Goal: Check status: Check status

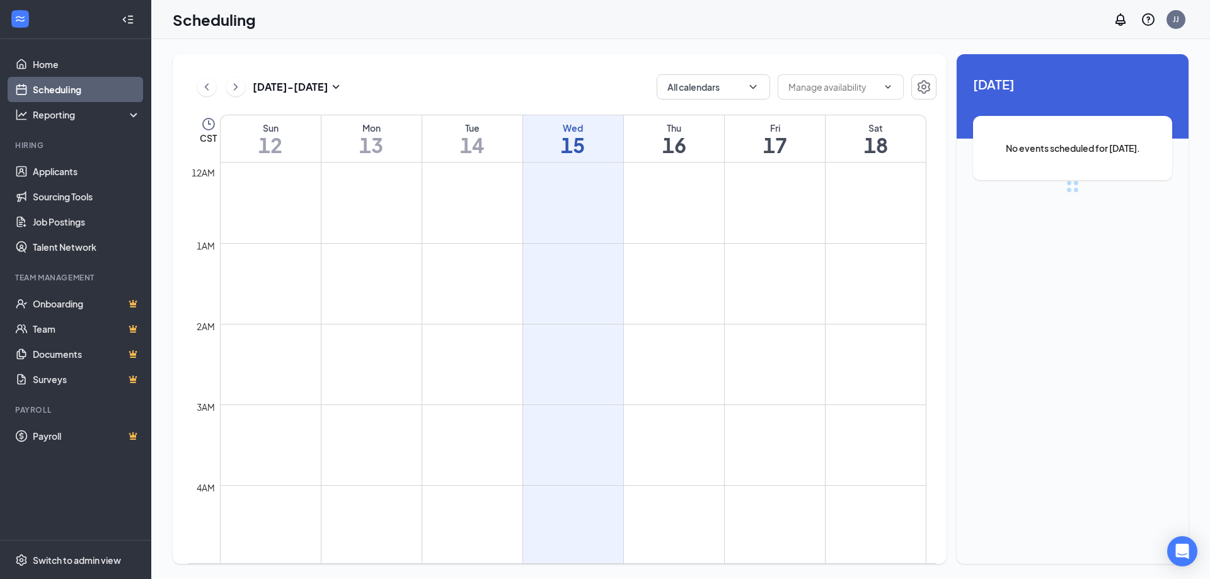
scroll to position [619, 0]
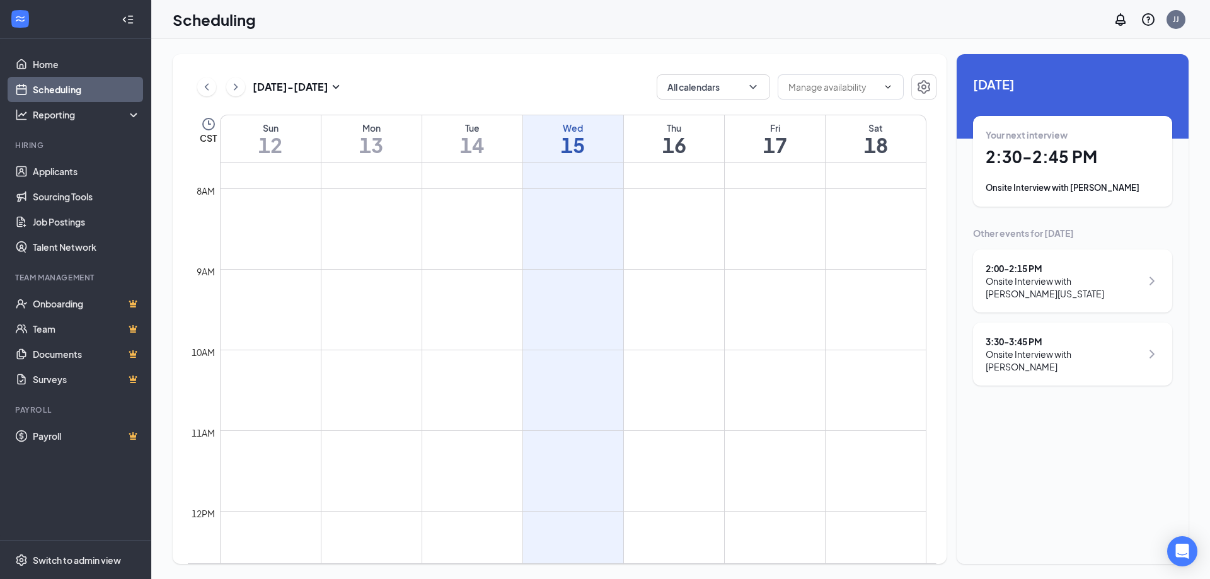
click at [1034, 158] on h1 "2:30 - 2:45 PM" at bounding box center [1072, 156] width 174 height 21
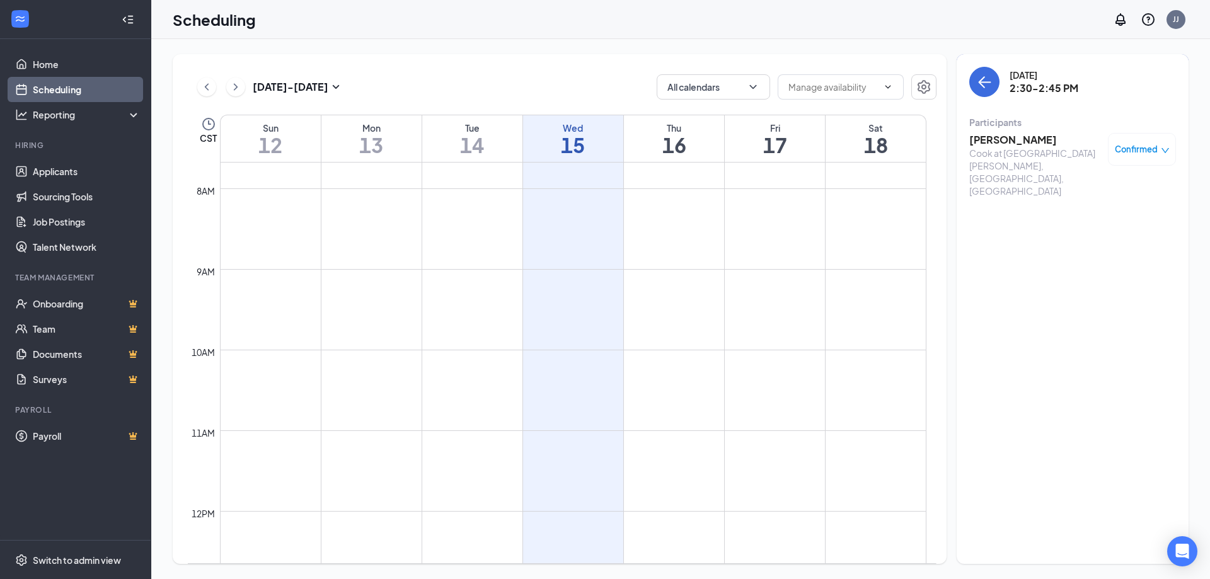
click at [1010, 136] on h3 "[PERSON_NAME]" at bounding box center [1035, 140] width 132 height 14
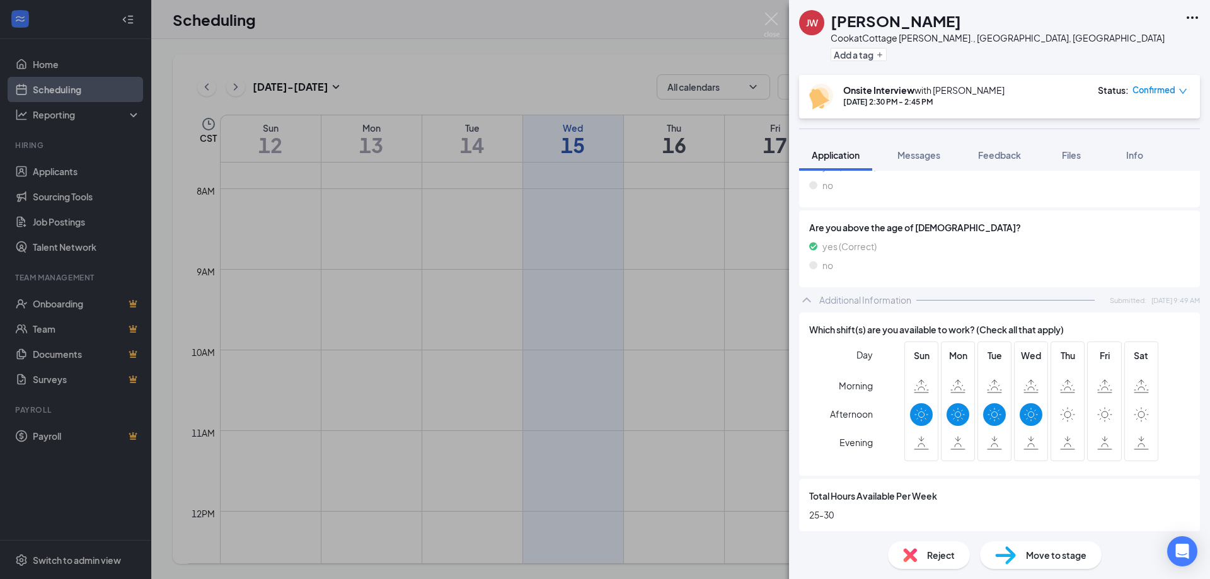
scroll to position [441, 0]
click at [515, 49] on div "[PERSON_NAME] [PERSON_NAME] Cook at [GEOGRAPHIC_DATA][PERSON_NAME], Mobile, AL …" at bounding box center [605, 289] width 1210 height 579
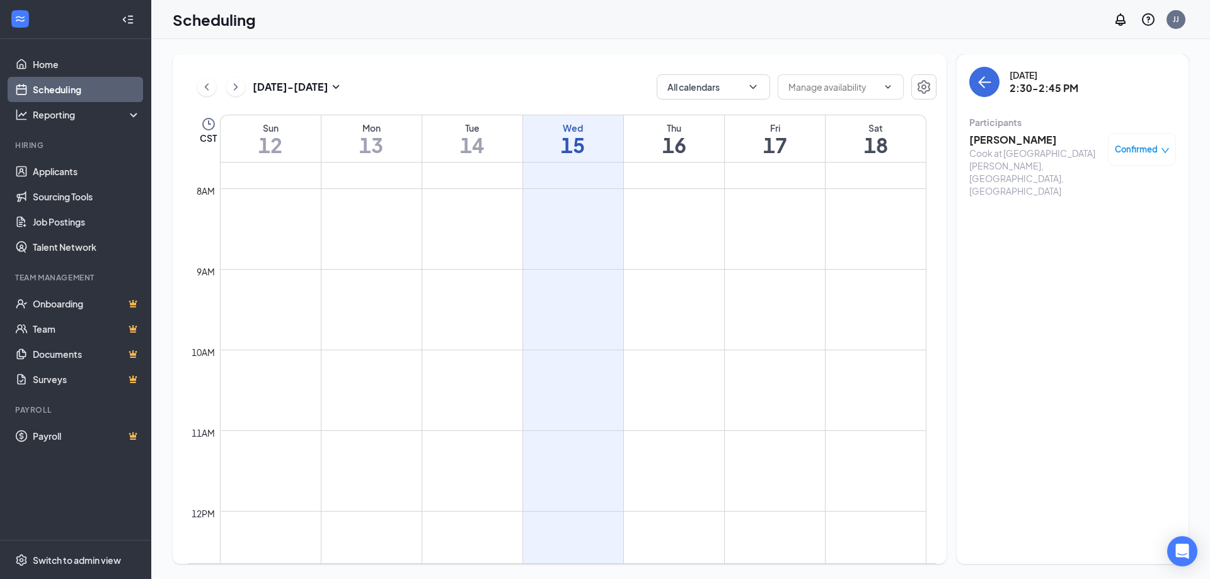
click at [1013, 147] on div "Cook at [GEOGRAPHIC_DATA][PERSON_NAME], [GEOGRAPHIC_DATA], [GEOGRAPHIC_DATA]" at bounding box center [1035, 172] width 132 height 50
click at [983, 74] on icon "ArrowLeft" at bounding box center [984, 81] width 15 height 15
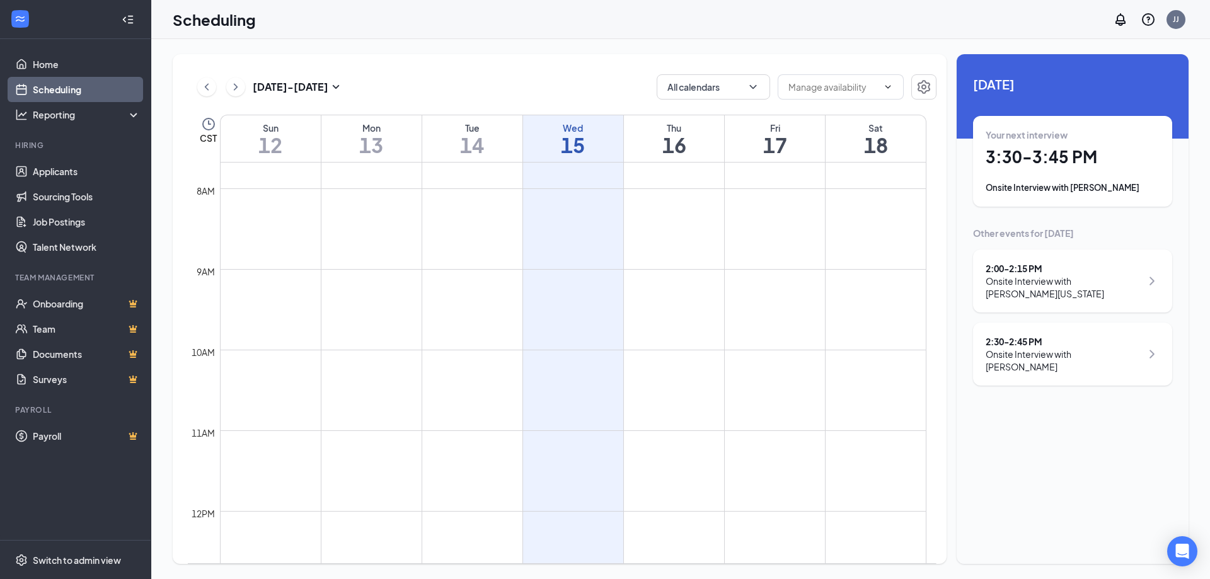
click at [1082, 166] on h1 "3:30 - 3:45 PM" at bounding box center [1072, 156] width 174 height 21
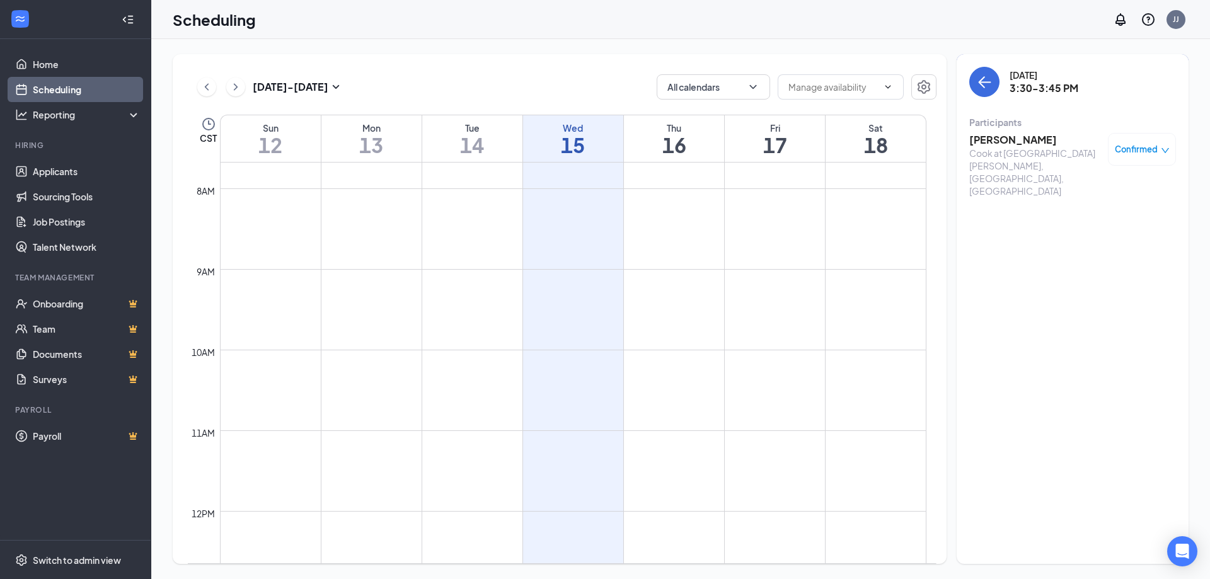
click at [1012, 133] on h3 "[PERSON_NAME]" at bounding box center [1035, 140] width 132 height 14
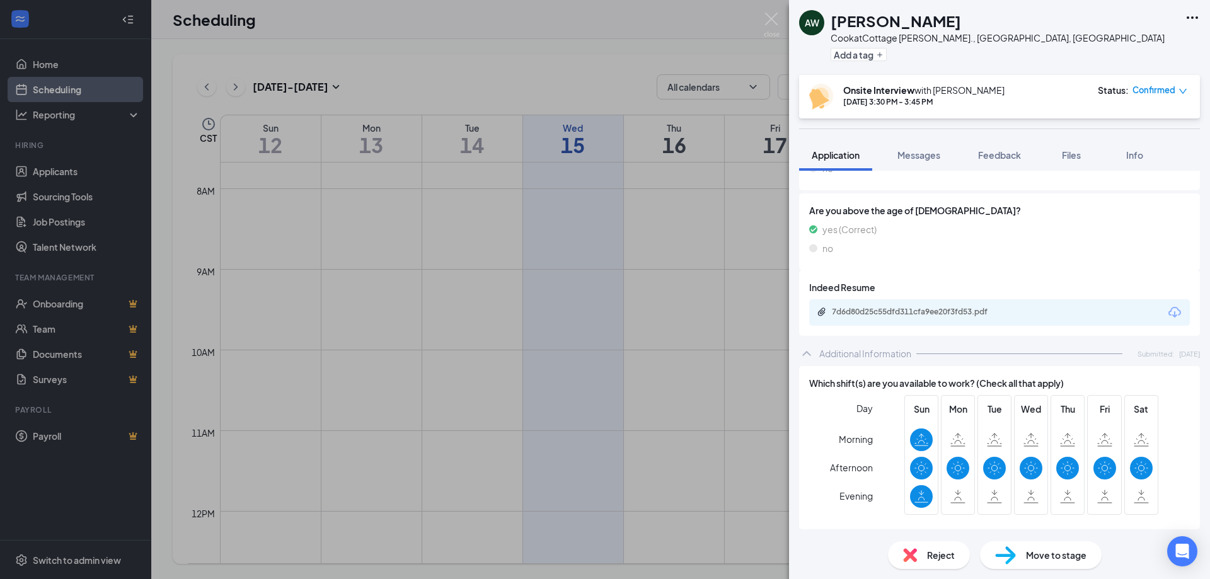
scroll to position [521, 0]
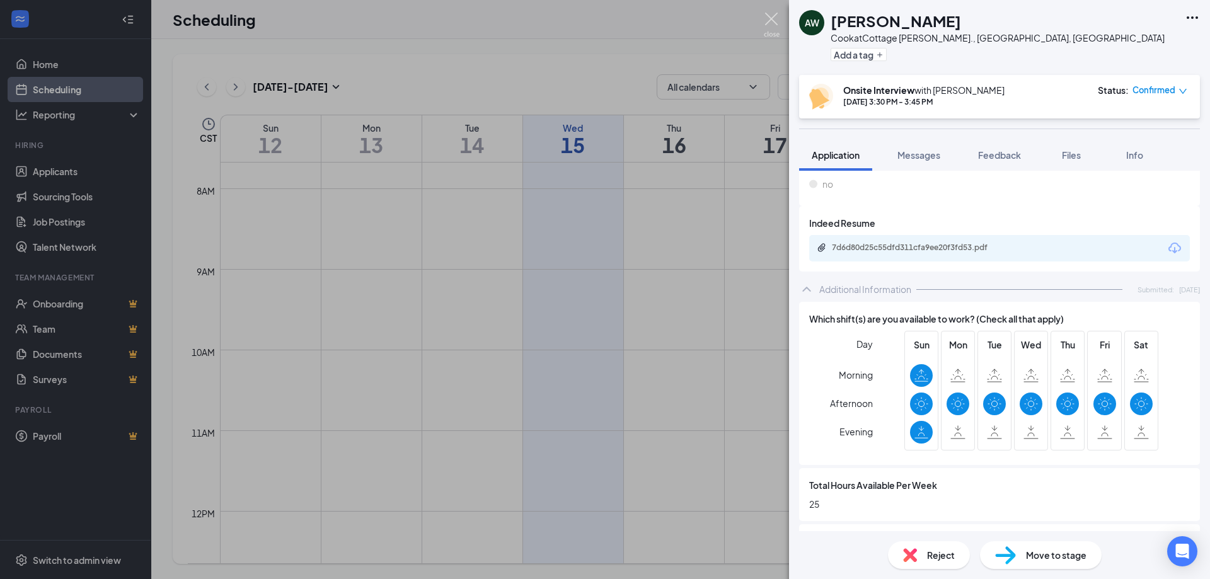
click at [775, 18] on img at bounding box center [772, 25] width 16 height 25
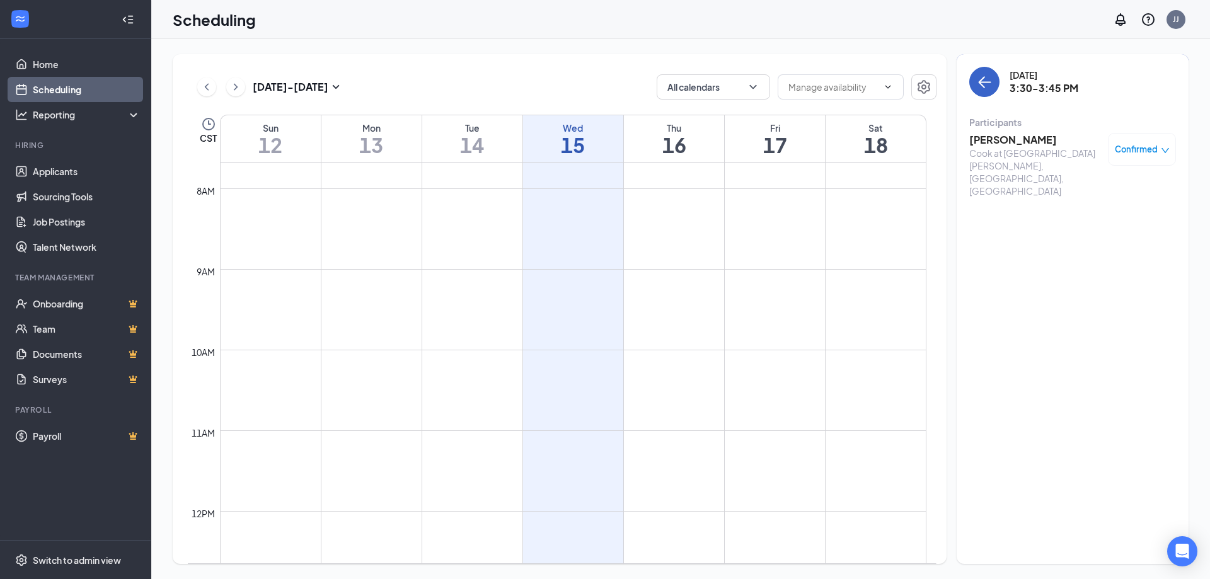
click at [980, 86] on icon "ArrowLeft" at bounding box center [984, 81] width 15 height 15
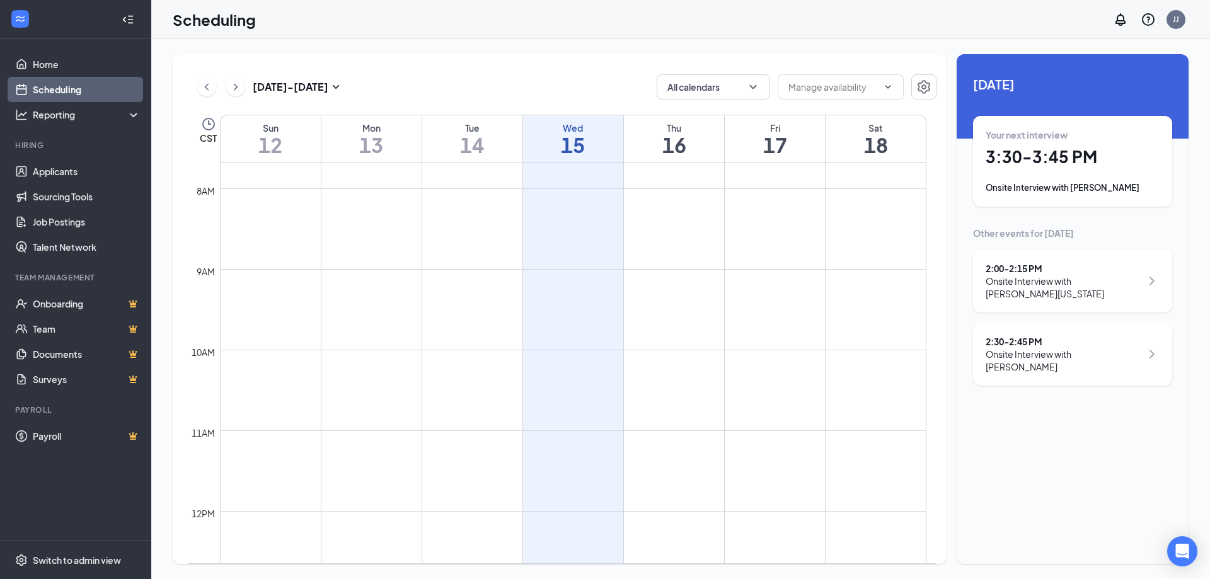
click at [667, 144] on h1 "16" at bounding box center [674, 144] width 100 height 21
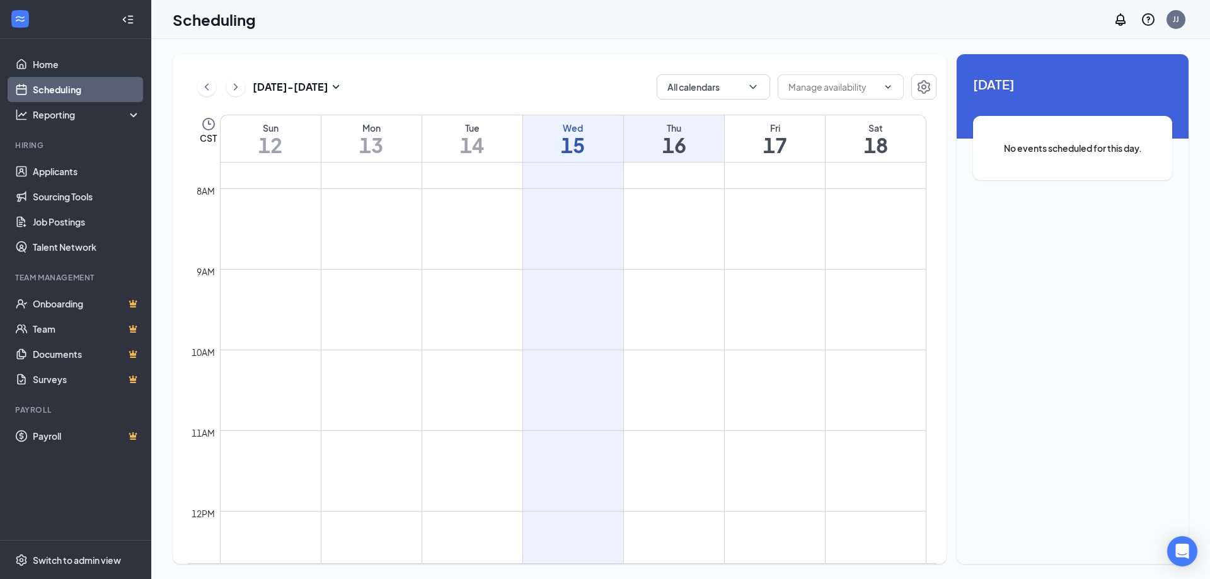
click at [776, 149] on h1 "17" at bounding box center [775, 144] width 100 height 21
click at [867, 146] on h1 "18" at bounding box center [875, 144] width 100 height 21
